Goal: Obtain resource: Obtain resource

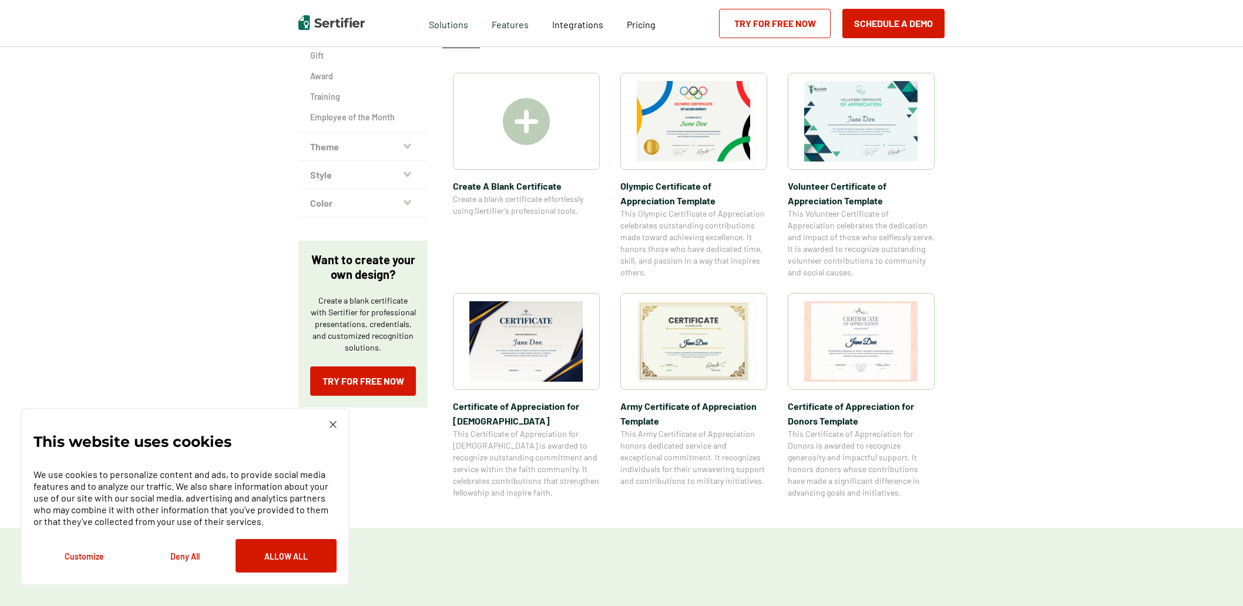
scroll to position [235, 0]
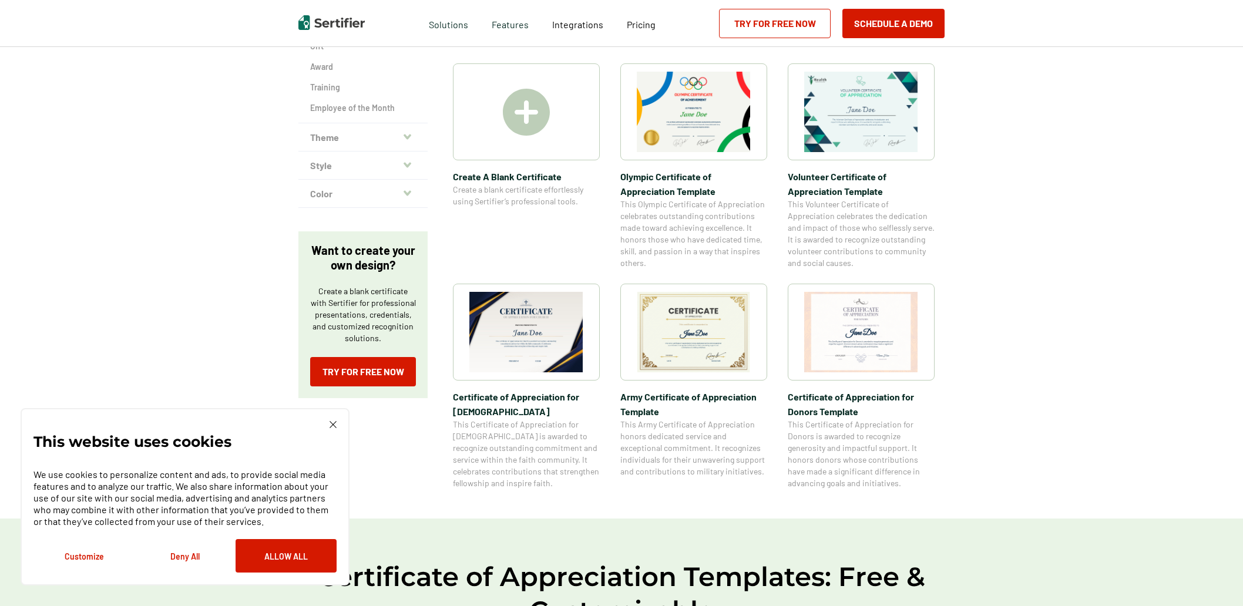
click at [522, 334] on img at bounding box center [526, 332] width 114 height 80
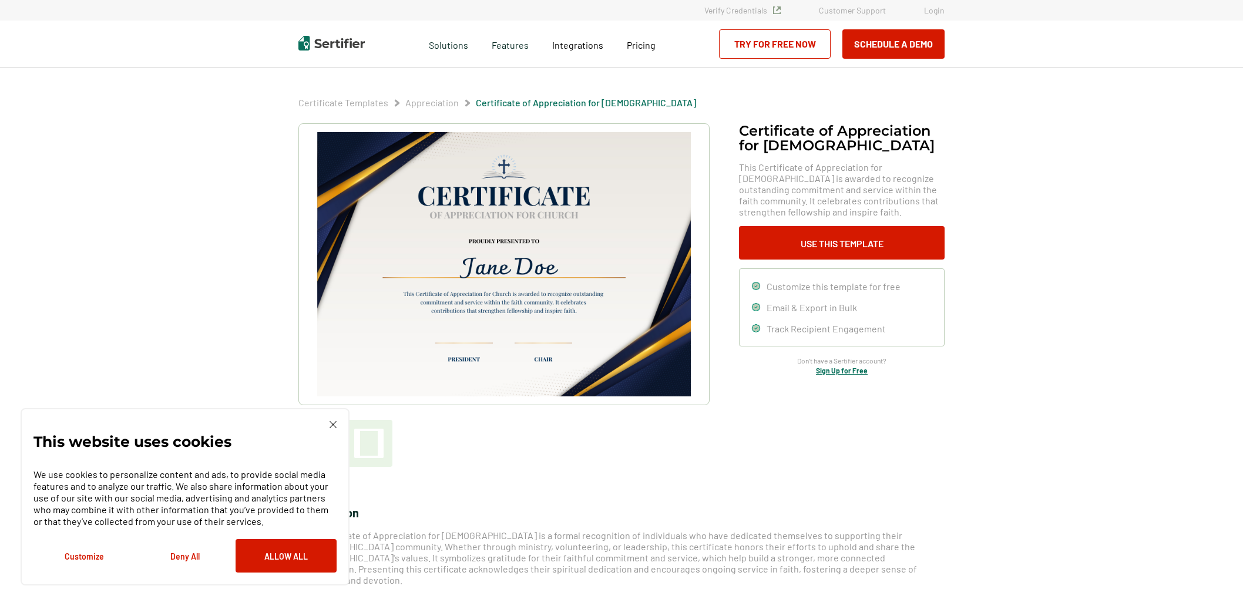
click at [187, 557] on button "Deny All" at bounding box center [184, 555] width 101 height 33
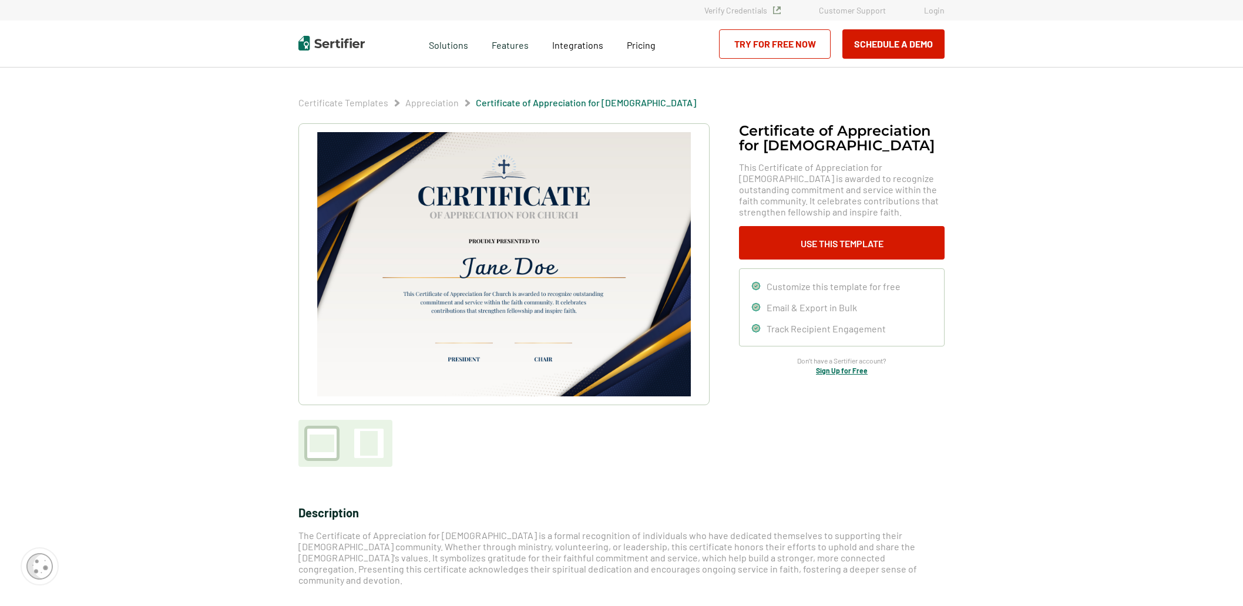
click at [504, 265] on img at bounding box center [504, 264] width 374 height 264
